Goal: Transaction & Acquisition: Obtain resource

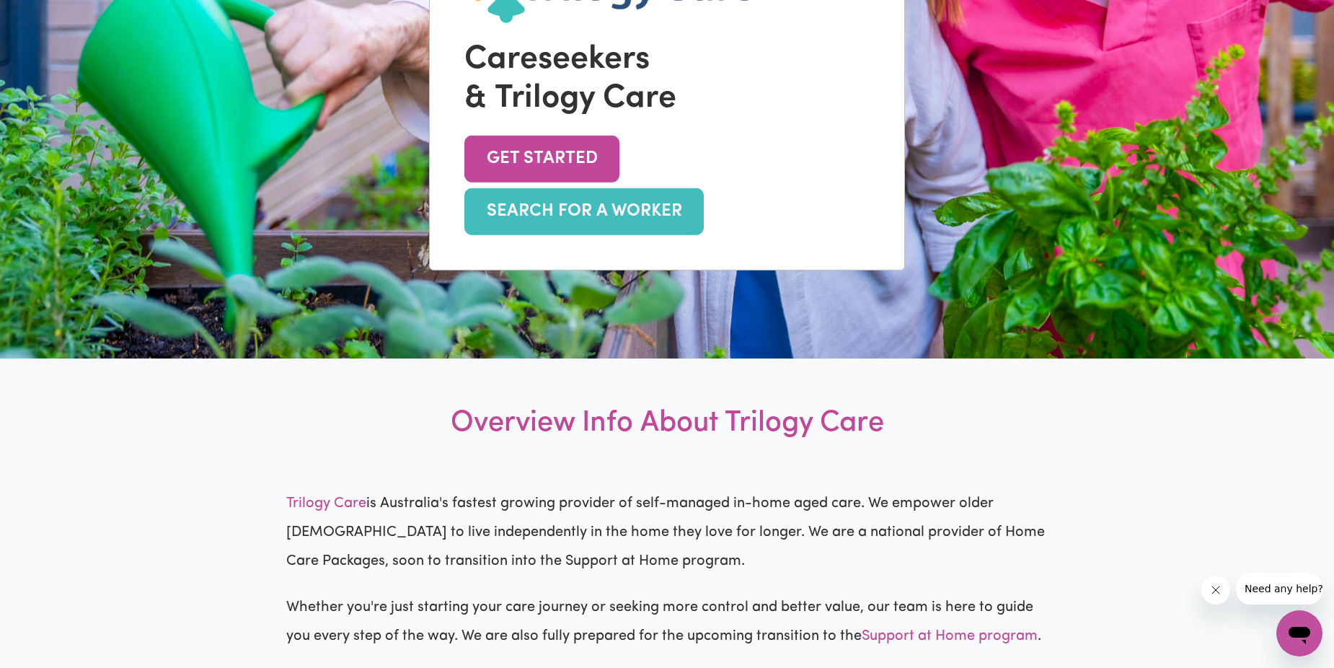
scroll to position [289, 0]
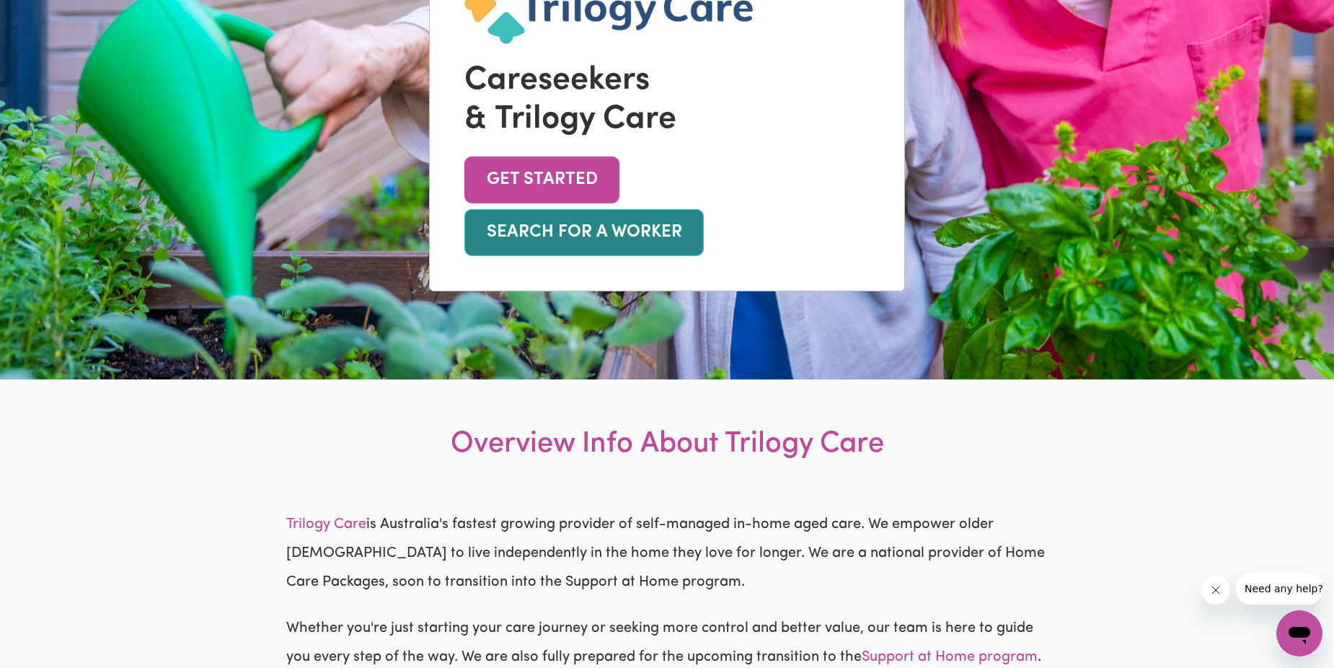
click at [704, 209] on link "SEARCH FOR A WORKER" at bounding box center [584, 232] width 239 height 47
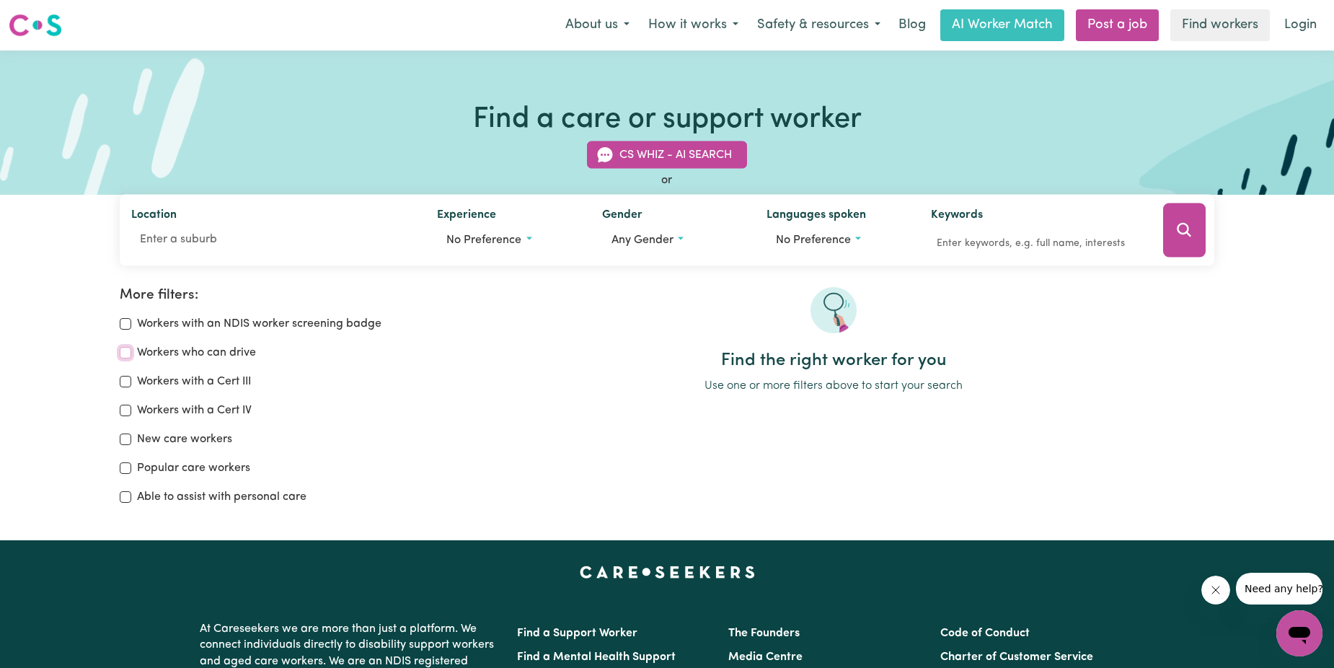
click at [123, 351] on input "Workers who can drive" at bounding box center [126, 353] width 12 height 12
checkbox input "true"
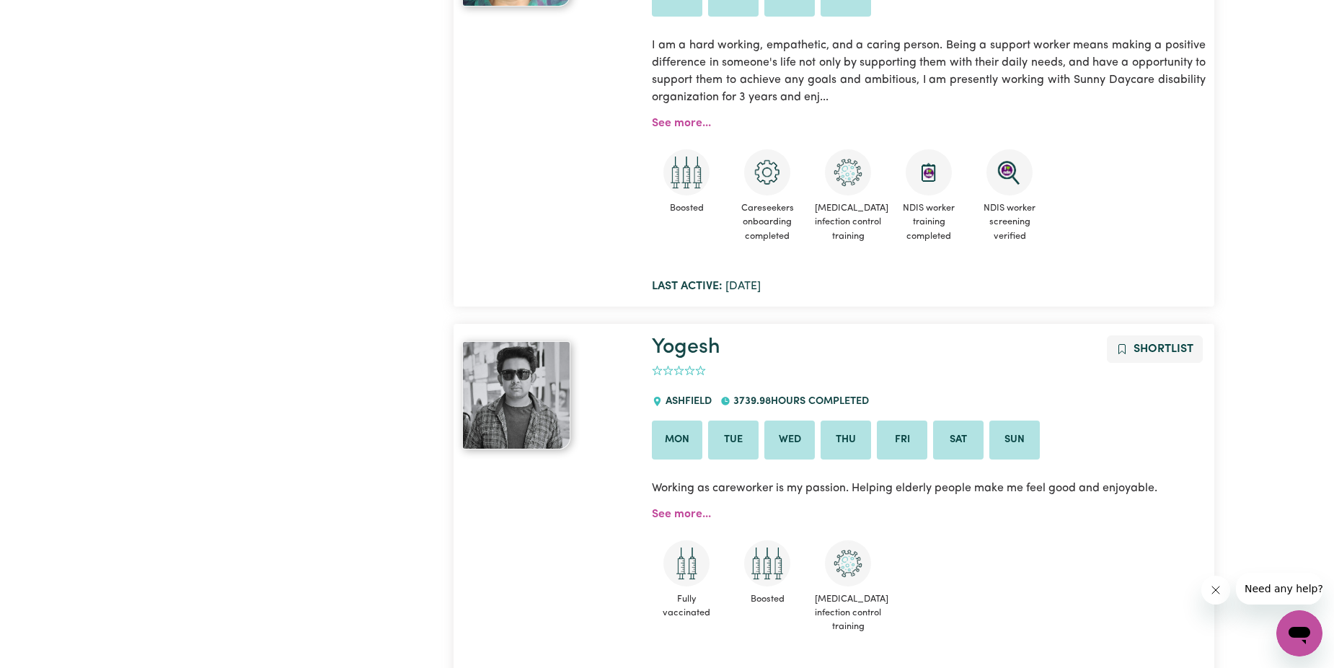
scroll to position [746, 0]
